Goal: Transaction & Acquisition: Purchase product/service

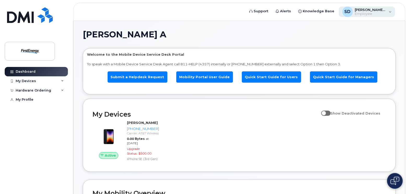
click at [383, 9] on span "[PERSON_NAME] A" at bounding box center [370, 10] width 31 height 4
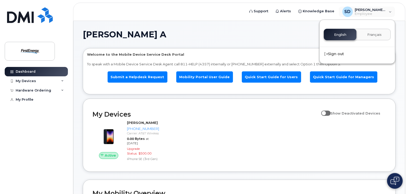
click at [298, 33] on h1 "[PERSON_NAME] A" at bounding box center [238, 34] width 311 height 8
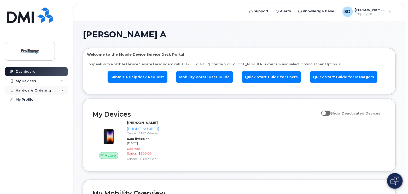
click at [26, 89] on div "Hardware Ordering" at bounding box center [34, 90] width 36 height 4
click at [27, 110] on div "New Order" at bounding box center [28, 109] width 20 height 5
click at [36, 110] on div "New Order" at bounding box center [28, 109] width 20 height 5
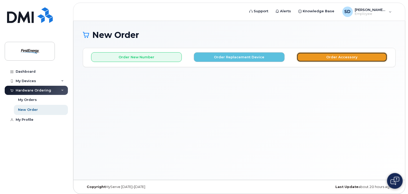
click at [336, 55] on button "Order Accessory" at bounding box center [342, 57] width 91 height 10
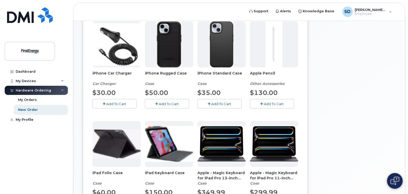
scroll to position [52, 0]
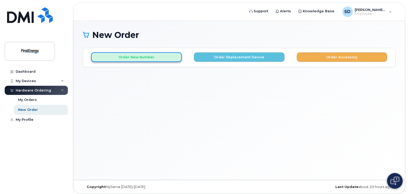
click at [144, 58] on button "Order New Number" at bounding box center [136, 57] width 91 height 10
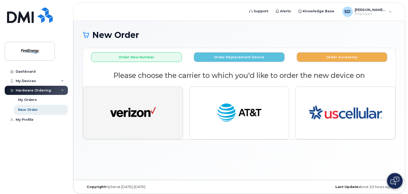
click at [137, 124] on img "button" at bounding box center [133, 113] width 46 height 24
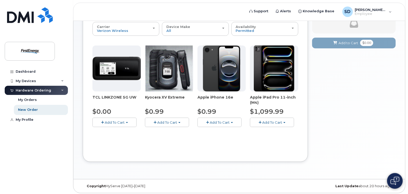
scroll to position [57, 0]
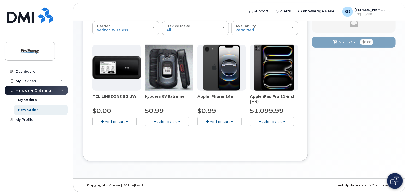
click at [111, 120] on span "Add To Cart" at bounding box center [115, 121] width 20 height 4
click at [119, 132] on link "$0.00 - 2 Year Activation" at bounding box center [120, 131] width 52 height 7
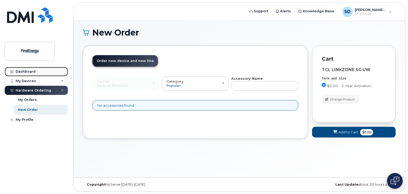
click at [37, 73] on link "Dashboard" at bounding box center [36, 71] width 63 height 9
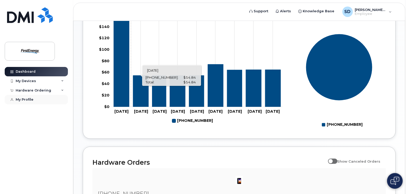
scroll to position [202, 0]
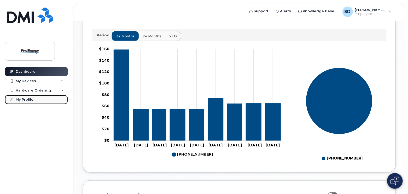
click at [23, 101] on div "My Profile" at bounding box center [25, 100] width 18 height 4
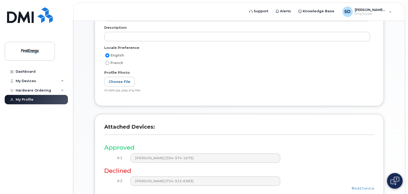
scroll to position [139, 0]
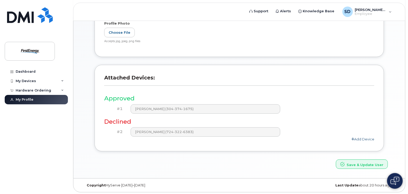
click at [357, 139] on link "Add Device" at bounding box center [363, 139] width 23 height 4
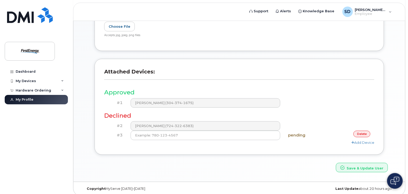
scroll to position [148, 0]
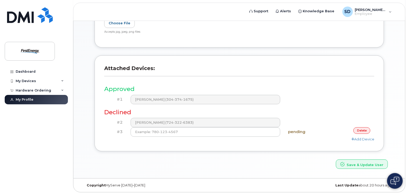
click at [360, 129] on link "delete" at bounding box center [362, 130] width 17 height 7
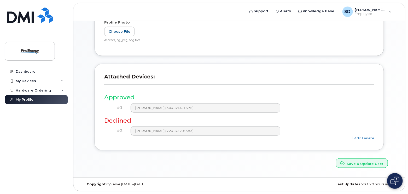
scroll to position [139, 0]
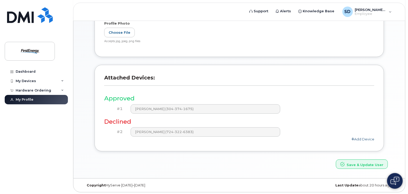
click at [362, 138] on link "Add Device" at bounding box center [363, 139] width 23 height 4
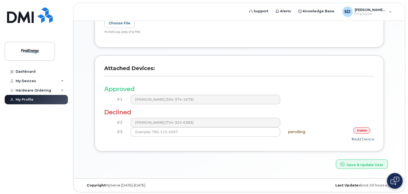
click at [359, 138] on link "Add Device" at bounding box center [363, 139] width 23 height 4
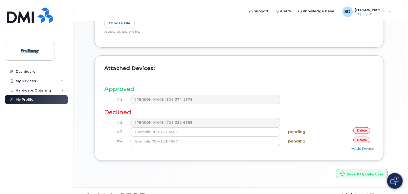
click at [359, 138] on link "delete" at bounding box center [362, 140] width 17 height 7
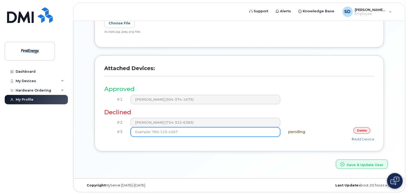
click at [230, 134] on input at bounding box center [206, 131] width 150 height 9
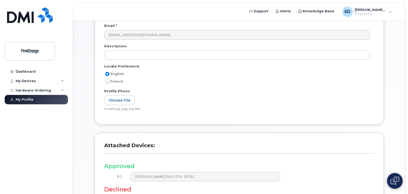
scroll to position [0, 0]
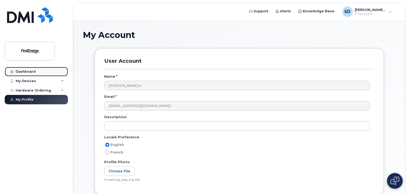
click at [31, 73] on div "Dashboard" at bounding box center [26, 72] width 20 height 4
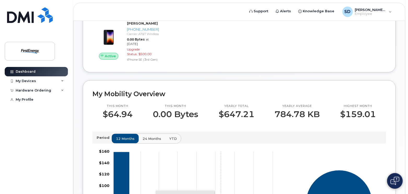
scroll to position [26, 0]
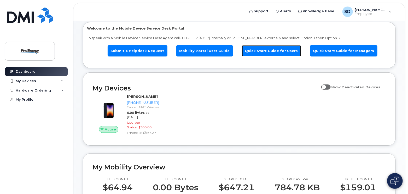
click at [279, 52] on link "Quick Start Guide for Users" at bounding box center [271, 50] width 59 height 11
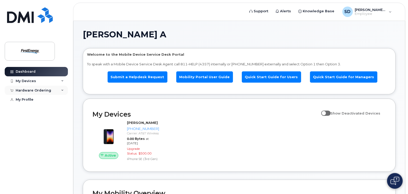
click at [32, 89] on div "Hardware Ordering" at bounding box center [34, 90] width 36 height 4
click at [29, 109] on div "New Order" at bounding box center [28, 109] width 20 height 5
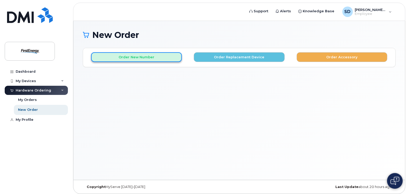
click at [127, 56] on button "Order New Number" at bounding box center [136, 57] width 91 height 10
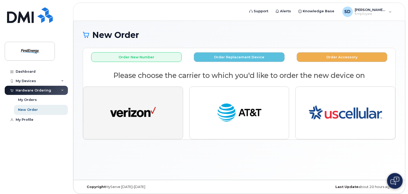
click at [125, 94] on button "button" at bounding box center [133, 113] width 100 height 53
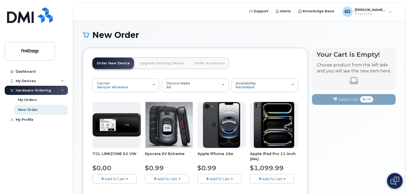
click at [126, 180] on button "Add To Cart" at bounding box center [115, 178] width 44 height 9
click at [120, 186] on link "$0.00 - 2 Year Activation" at bounding box center [120, 188] width 52 height 7
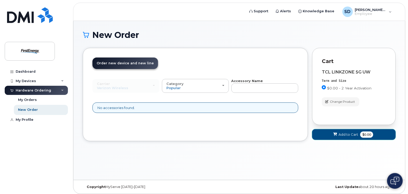
click at [346, 133] on span "Add to Cart" at bounding box center [349, 134] width 20 height 5
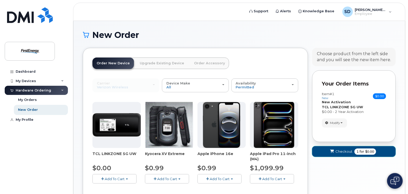
click at [344, 151] on span "Checkout" at bounding box center [344, 151] width 17 height 5
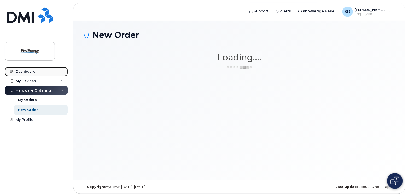
click at [21, 72] on div "Dashboard" at bounding box center [26, 72] width 20 height 4
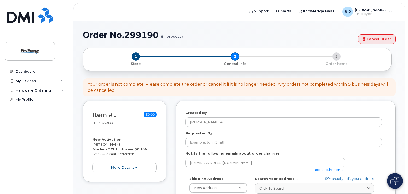
select select
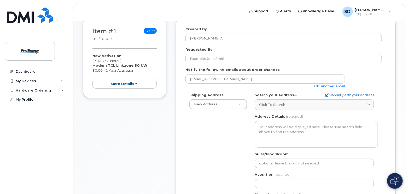
scroll to position [52, 0]
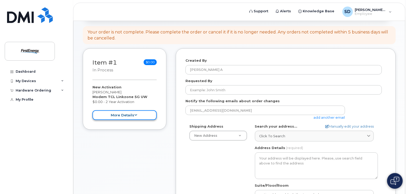
click at [121, 115] on button "more details" at bounding box center [125, 115] width 64 height 10
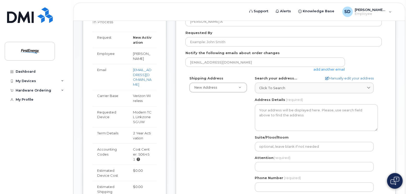
scroll to position [76, 0]
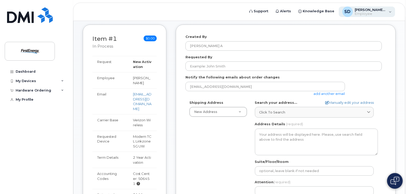
click at [390, 11] on div "SD Stokes, Darci A Employee" at bounding box center [367, 12] width 57 height 10
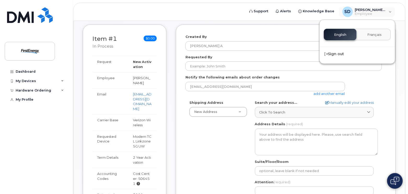
click at [305, 18] on header "Support Alerts Knowledge Base SD Stokes, Darci A Employee English Français Sign…" at bounding box center [239, 12] width 333 height 18
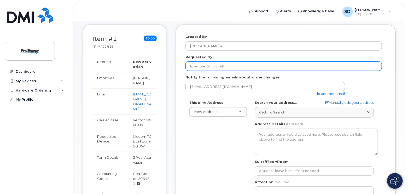
click at [209, 64] on input "Requested By" at bounding box center [284, 65] width 197 height 9
type input "R"
type input "Wiltrout"
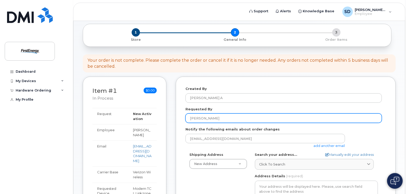
scroll to position [24, 0]
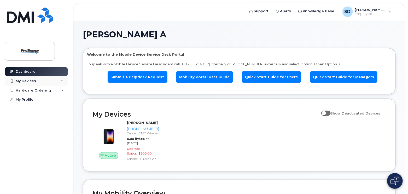
click at [32, 82] on div "My Devices" at bounding box center [26, 81] width 20 height 4
click at [31, 91] on div "Hardware Ordering" at bounding box center [34, 90] width 36 height 4
click at [31, 101] on div "My Orders" at bounding box center [27, 100] width 19 height 5
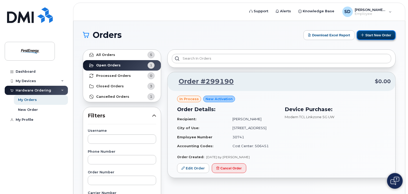
click at [381, 38] on button "Start New Order" at bounding box center [376, 35] width 39 height 10
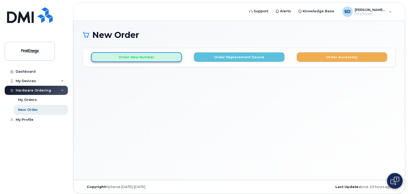
click at [155, 58] on button "Order New Number" at bounding box center [136, 57] width 91 height 10
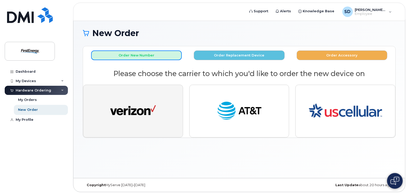
scroll to position [2, 0]
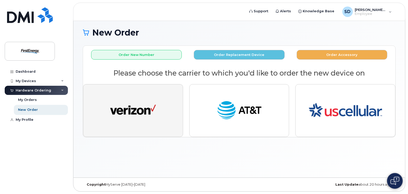
click at [142, 92] on button "button" at bounding box center [133, 110] width 100 height 53
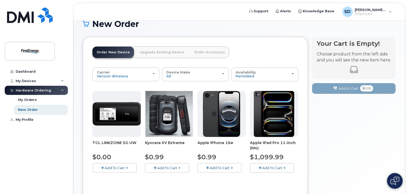
scroll to position [5, 0]
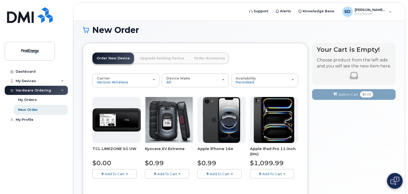
click at [128, 174] on span "button" at bounding box center [127, 174] width 2 height 1
click at [127, 174] on span "button" at bounding box center [127, 174] width 2 height 1
click at [124, 129] on img at bounding box center [117, 120] width 48 height 24
click at [113, 173] on span "Add To Cart" at bounding box center [115, 174] width 20 height 4
click at [126, 184] on link "$0.00 - 2 Year Activation" at bounding box center [120, 183] width 52 height 7
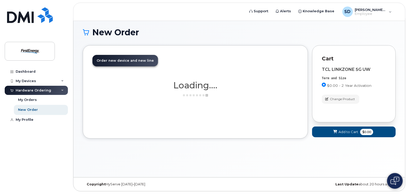
scroll to position [2, 0]
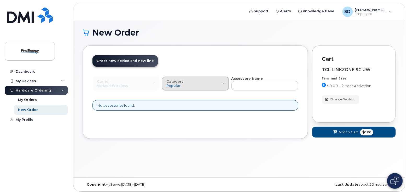
click at [224, 84] on div "Category Popular" at bounding box center [196, 83] width 58 height 8
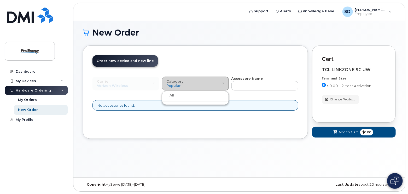
click at [224, 84] on div "Category Popular" at bounding box center [196, 83] width 58 height 8
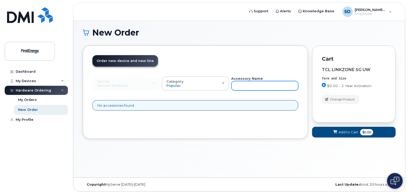
click at [277, 87] on input "text" at bounding box center [265, 85] width 67 height 9
click at [340, 131] on span "Add to Cart" at bounding box center [349, 132] width 20 height 5
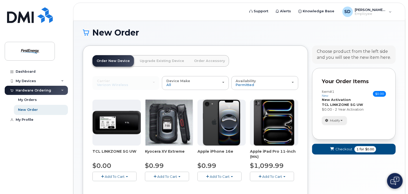
click at [343, 120] on span "button" at bounding box center [342, 120] width 2 height 1
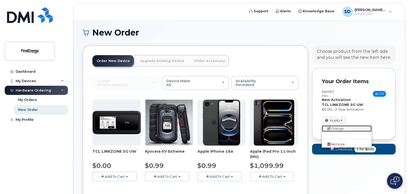
click at [338, 127] on link "change" at bounding box center [347, 129] width 50 height 6
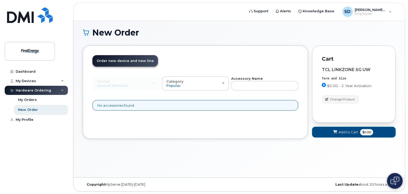
click at [344, 133] on span "Add to Cart" at bounding box center [349, 132] width 20 height 5
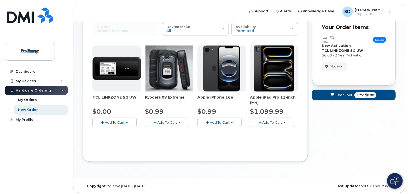
scroll to position [57, 0]
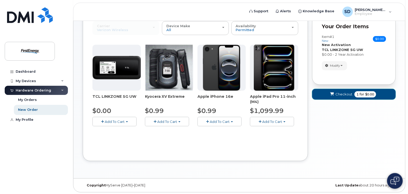
click at [349, 95] on span "Checkout" at bounding box center [344, 94] width 17 height 5
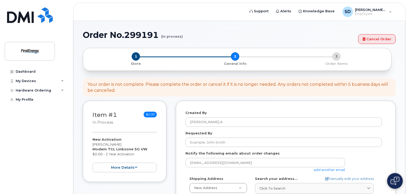
select select
click at [108, 165] on button "more details" at bounding box center [125, 168] width 64 height 10
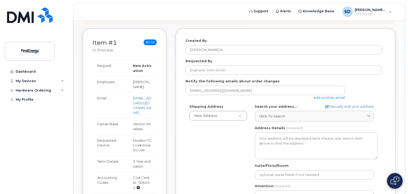
scroll to position [50, 0]
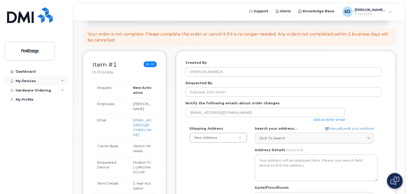
click at [21, 82] on div "My Devices" at bounding box center [26, 81] width 20 height 4
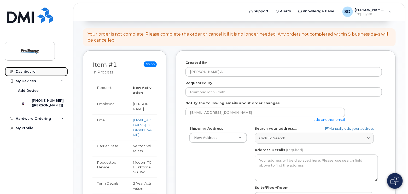
click at [24, 70] on div "Dashboard" at bounding box center [26, 72] width 20 height 4
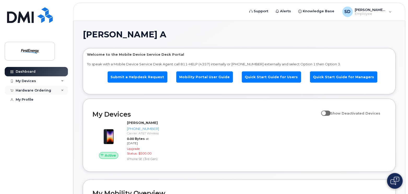
click at [25, 88] on div "Hardware Ordering" at bounding box center [34, 90] width 36 height 4
click at [26, 110] on div "New Order" at bounding box center [28, 109] width 20 height 5
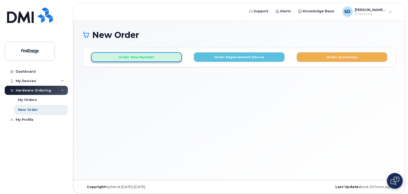
click at [129, 58] on button "Order New Number" at bounding box center [136, 57] width 91 height 10
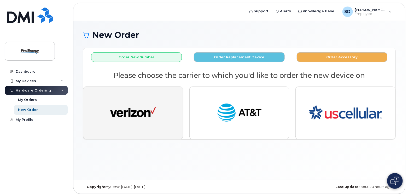
click at [118, 110] on img "button" at bounding box center [133, 113] width 46 height 24
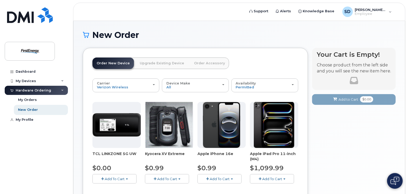
click at [113, 178] on span "Add To Cart" at bounding box center [115, 179] width 20 height 4
click at [110, 187] on link "$0.00 - 2 Year Activation" at bounding box center [120, 188] width 52 height 7
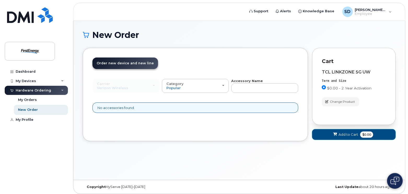
click at [344, 134] on span "Add to Cart" at bounding box center [349, 134] width 20 height 5
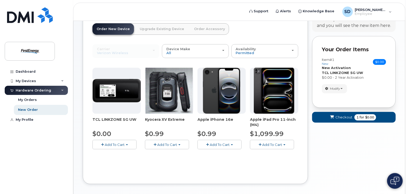
scroll to position [57, 0]
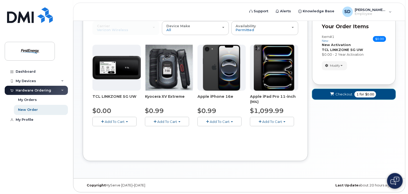
click at [340, 92] on span "Checkout" at bounding box center [344, 94] width 17 height 5
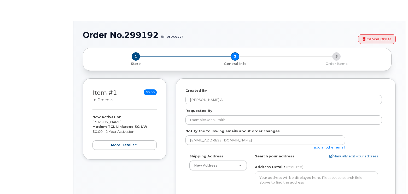
select select
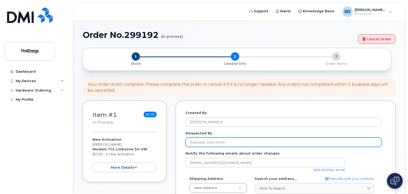
click at [212, 142] on input "Requested By" at bounding box center [284, 142] width 197 height 9
type input "w"
type input "Ronald"
drag, startPoint x: 247, startPoint y: 144, endPoint x: 186, endPoint y: 145, distance: 60.7
click at [188, 145] on input "Ronald" at bounding box center [284, 142] width 197 height 9
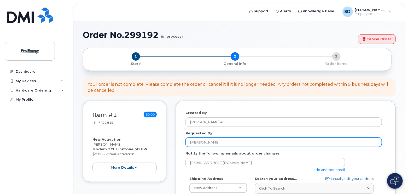
type input "ron"
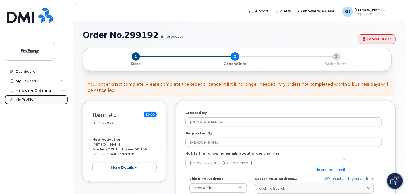
click at [18, 101] on link "My Profile" at bounding box center [36, 99] width 63 height 9
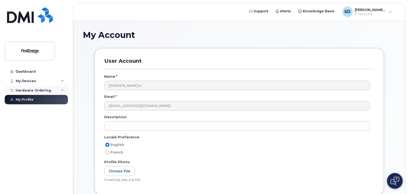
click at [47, 90] on div "Hardware Ordering" at bounding box center [34, 90] width 36 height 4
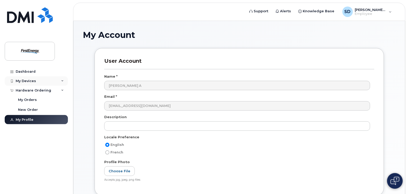
click at [49, 79] on div "My Devices" at bounding box center [36, 80] width 63 height 9
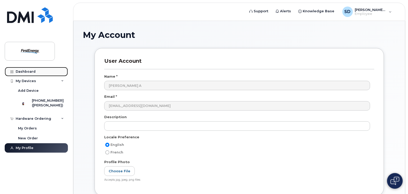
click at [25, 73] on div "Dashboard" at bounding box center [26, 72] width 20 height 4
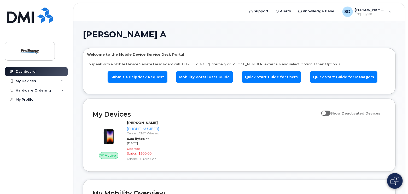
click at [185, 31] on h1 "[PERSON_NAME] A" at bounding box center [238, 34] width 311 height 8
click at [34, 81] on div "My Devices" at bounding box center [26, 81] width 20 height 4
click at [34, 90] on div "Hardware Ordering" at bounding box center [34, 90] width 36 height 4
click at [31, 108] on div "New Order" at bounding box center [28, 109] width 20 height 5
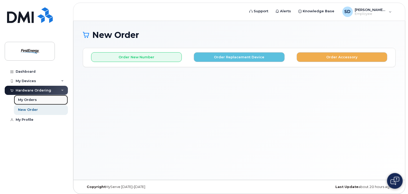
click at [24, 98] on div "My Orders" at bounding box center [27, 100] width 19 height 5
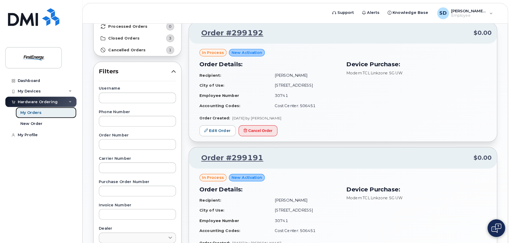
scroll to position [52, 0]
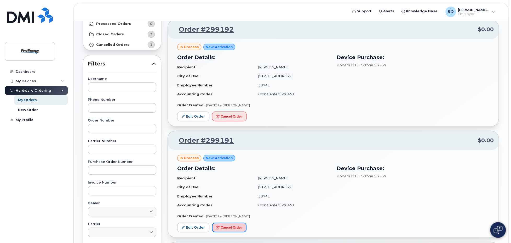
drag, startPoint x: 226, startPoint y: 227, endPoint x: 287, endPoint y: 19, distance: 216.7
click at [226, 194] on button "Cancel Order" at bounding box center [229, 227] width 35 height 10
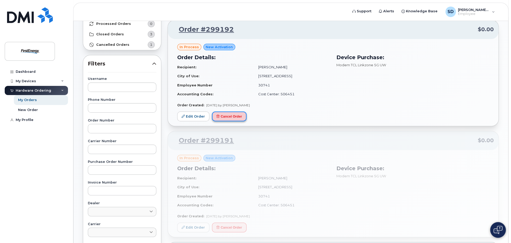
click at [225, 116] on button "Cancel Order" at bounding box center [229, 116] width 35 height 10
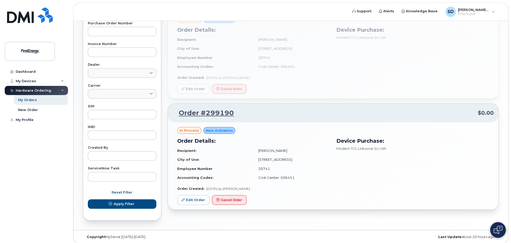
scroll to position [193, 0]
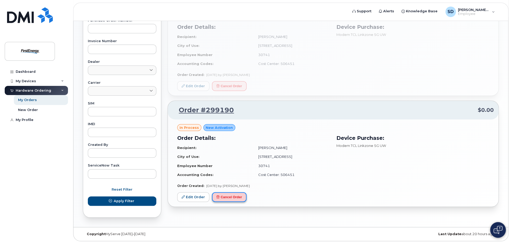
click at [226, 194] on button "Cancel Order" at bounding box center [229, 197] width 35 height 10
